Goal: Information Seeking & Learning: Learn about a topic

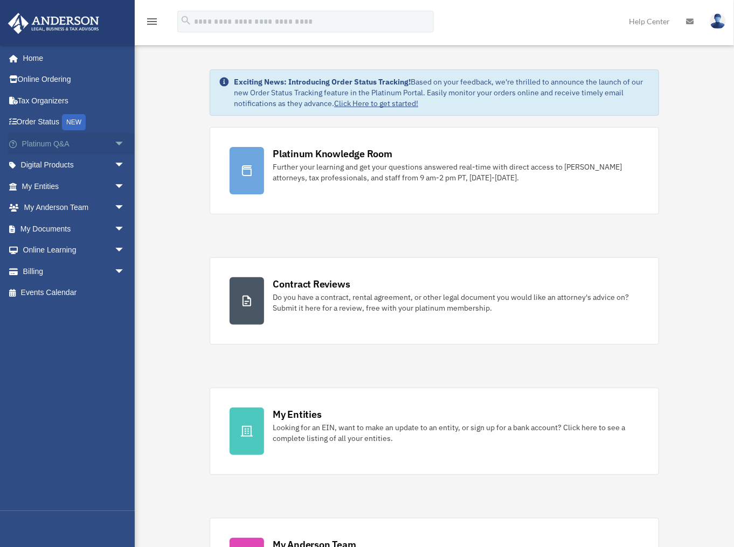
click at [116, 142] on span "arrow_drop_down" at bounding box center [125, 144] width 22 height 22
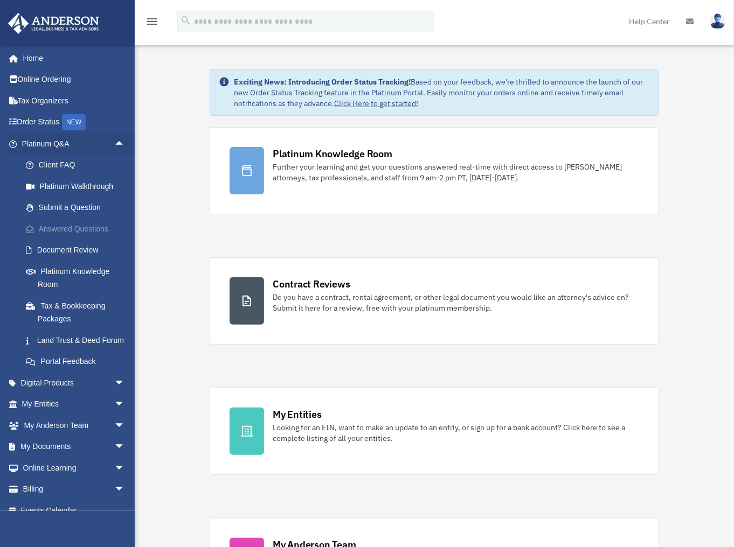
click at [67, 228] on link "Answered Questions" at bounding box center [78, 229] width 126 height 22
click at [39, 227] on link "Answered Questions" at bounding box center [78, 229] width 126 height 22
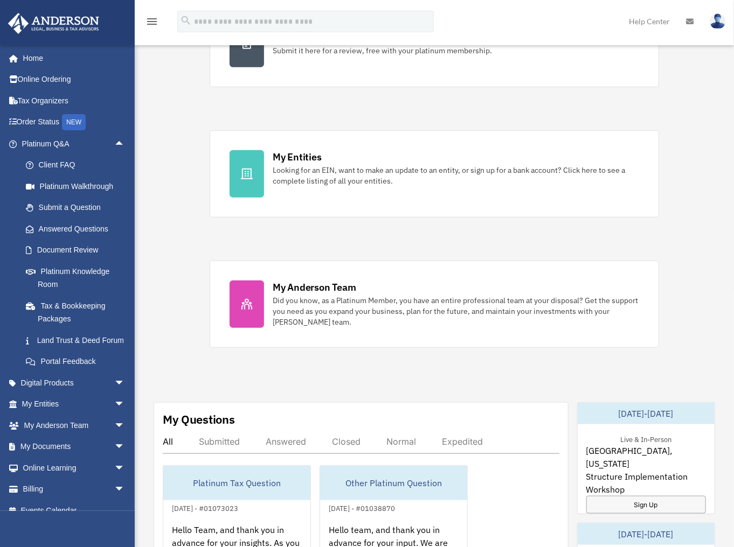
scroll to position [258, 0]
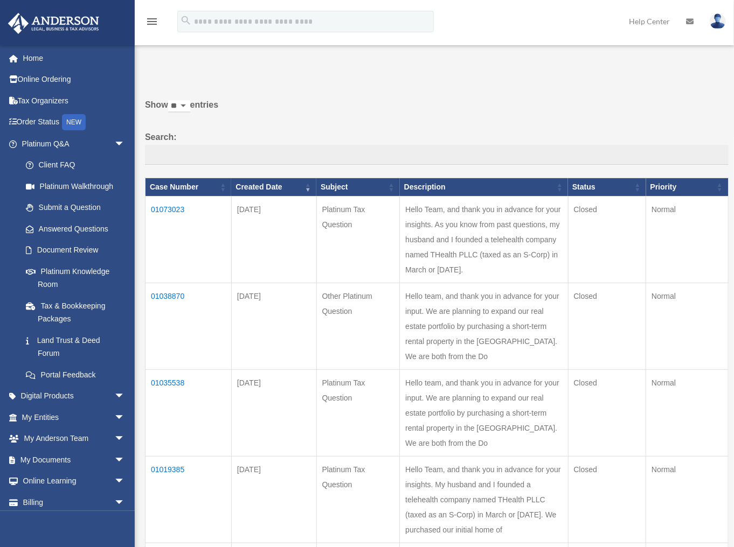
click at [169, 207] on td "01073023" at bounding box center [188, 240] width 86 height 87
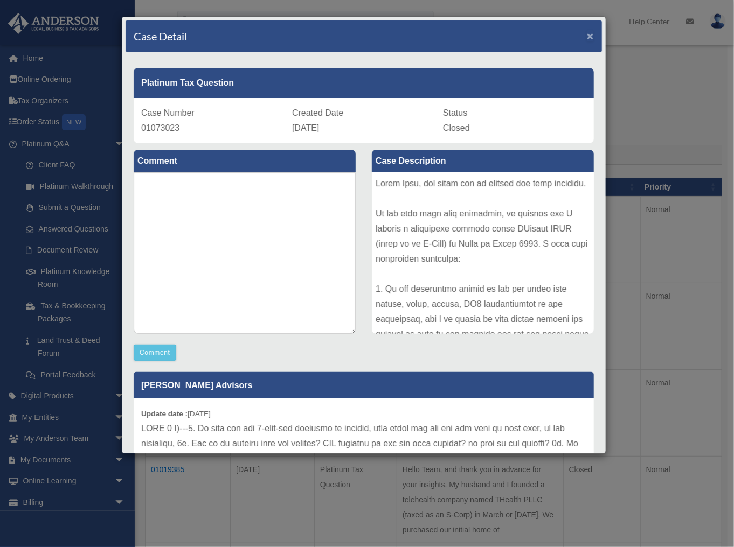
click at [587, 32] on span "×" at bounding box center [590, 36] width 7 height 12
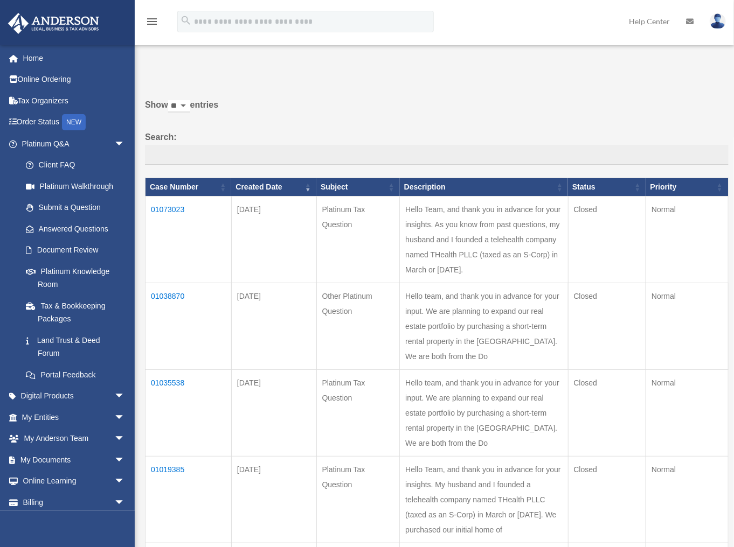
click at [175, 326] on td "01038870" at bounding box center [188, 326] width 86 height 87
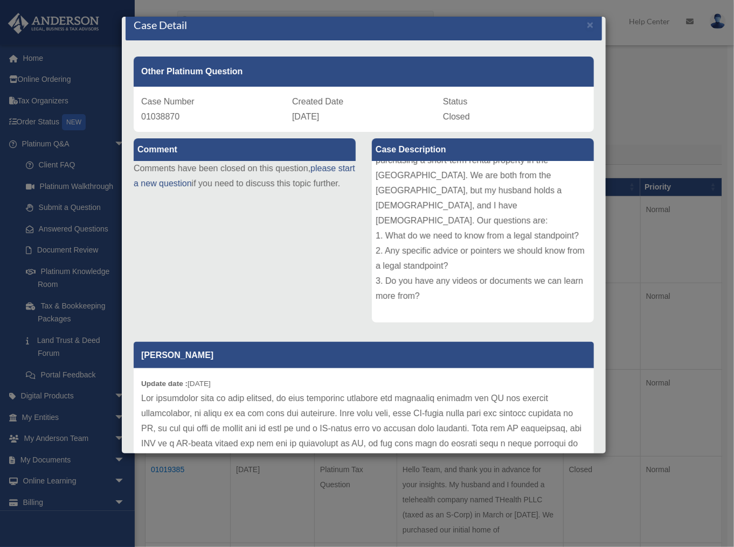
scroll to position [12, 0]
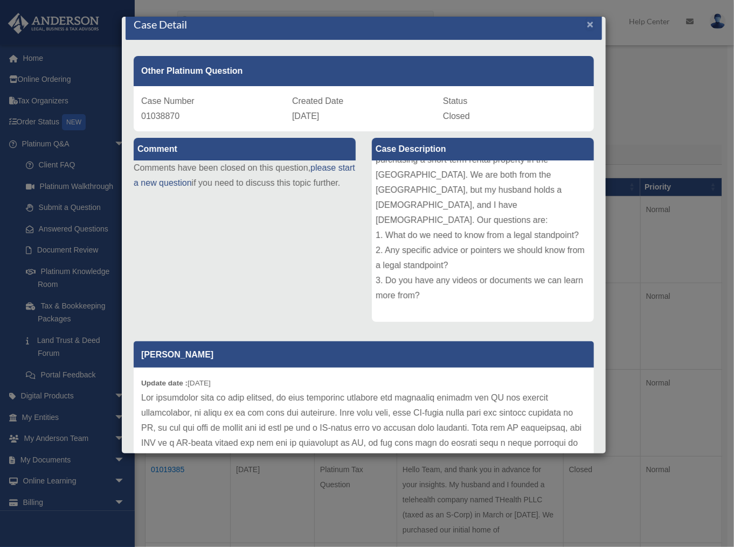
click at [587, 25] on span "×" at bounding box center [590, 24] width 7 height 12
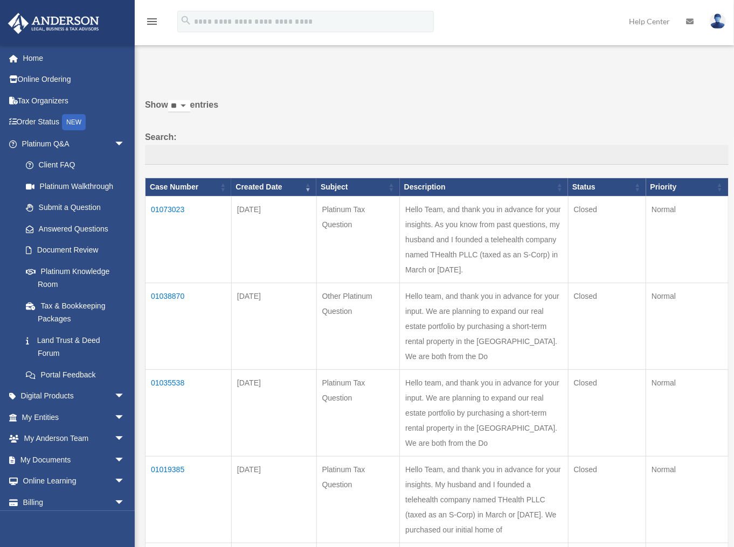
click at [180, 442] on td "01035538" at bounding box center [188, 413] width 86 height 87
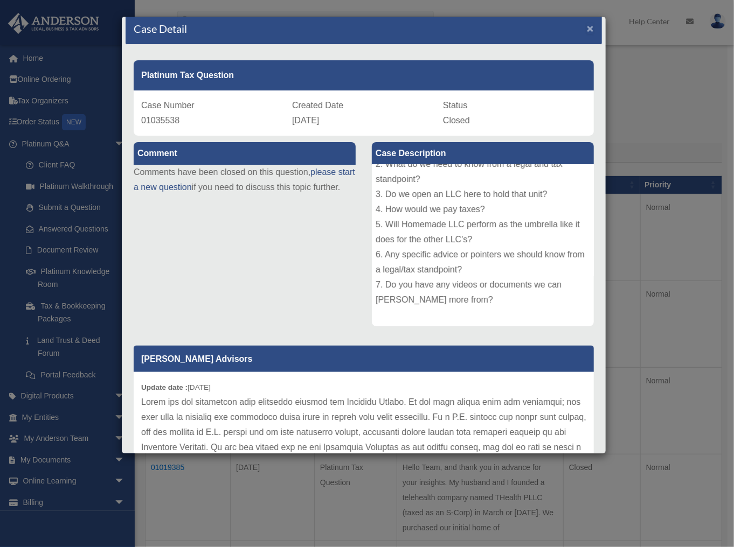
scroll to position [3, 0]
click at [587, 28] on span "×" at bounding box center [590, 28] width 7 height 12
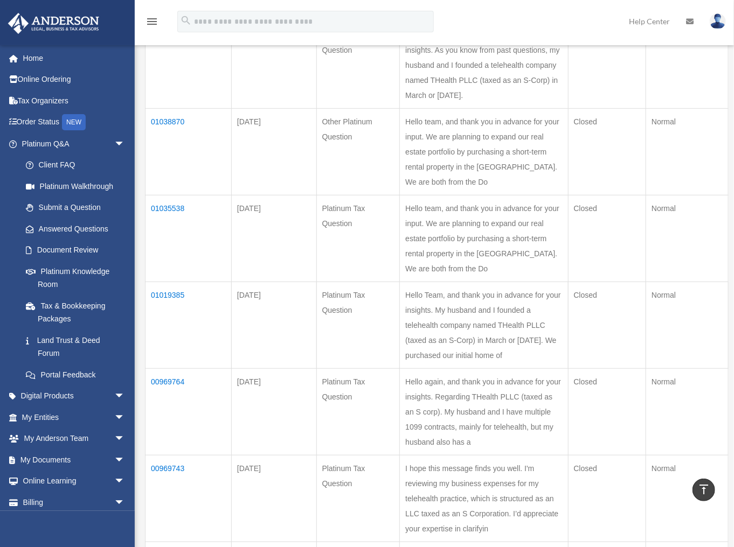
scroll to position [175, 0]
click at [175, 368] on td "01019385" at bounding box center [188, 325] width 86 height 87
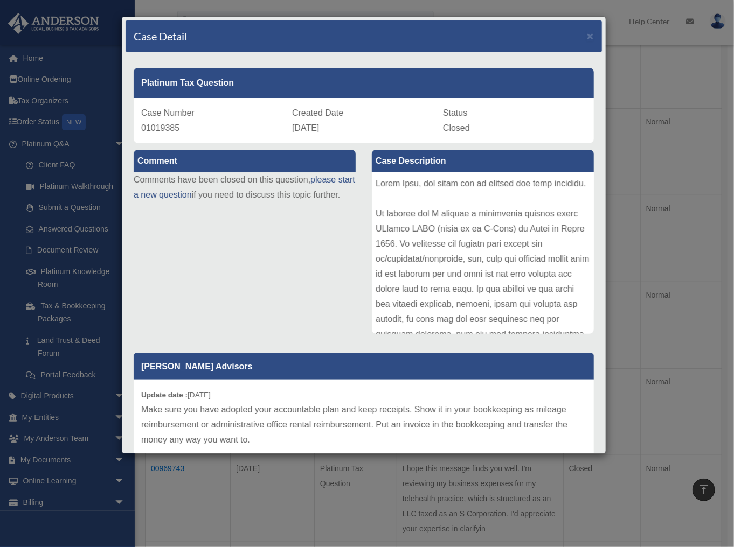
scroll to position [175, 0]
drag, startPoint x: 260, startPoint y: 293, endPoint x: 278, endPoint y: 289, distance: 18.2
click at [266, 291] on div "Comment Comments have been closed on this question, please start a new question…" at bounding box center [363, 354] width 476 height 422
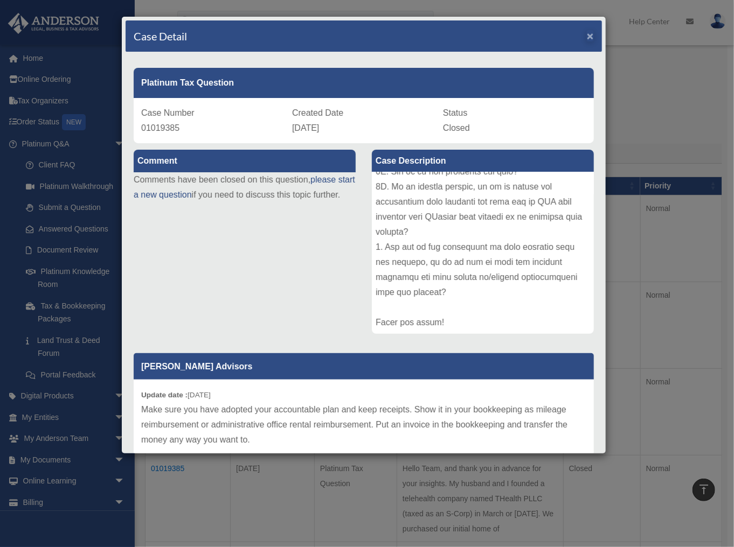
scroll to position [0, 0]
click at [587, 36] on span "×" at bounding box center [590, 36] width 7 height 12
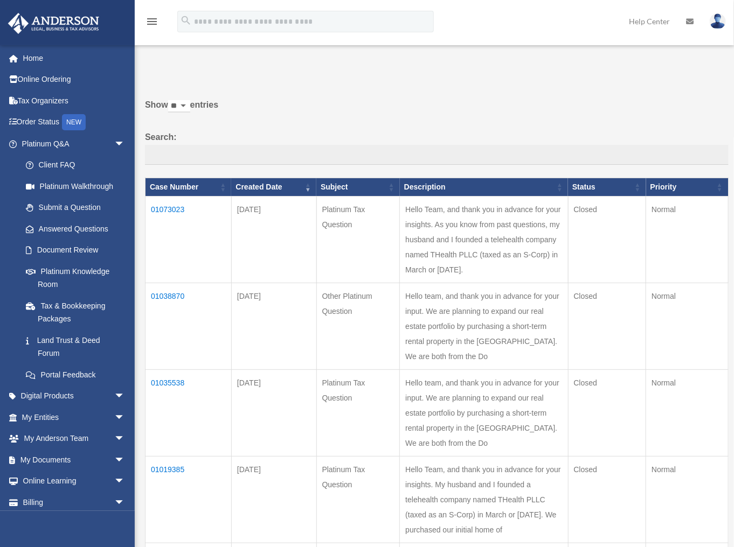
click at [169, 206] on td "01073023" at bounding box center [188, 240] width 86 height 87
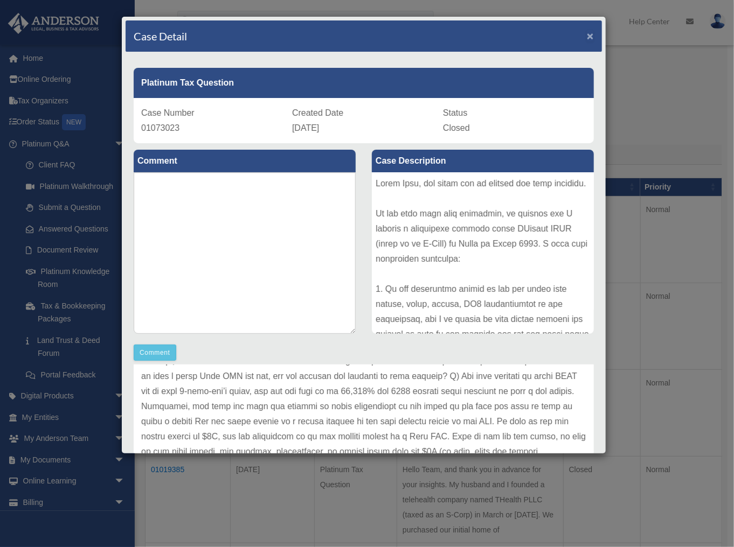
click at [587, 35] on span "×" at bounding box center [590, 36] width 7 height 12
